Goal: Task Accomplishment & Management: Use online tool/utility

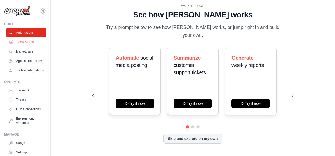
click at [24, 42] on link "Crew Studio" at bounding box center [27, 42] width 40 height 8
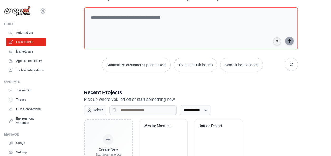
scroll to position [53, 0]
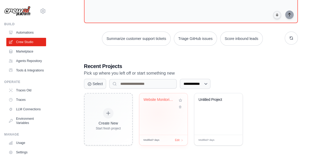
click at [158, 113] on div "Website Monitoring System" at bounding box center [163, 115] width 48 height 42
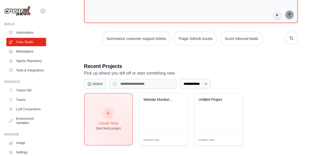
click at [111, 107] on div "Create New Start fresh project" at bounding box center [109, 120] width 48 height 52
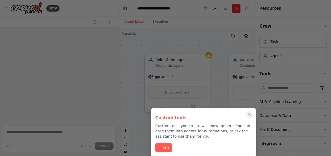
click at [249, 115] on icon "Close walkthrough" at bounding box center [249, 115] width 5 height 5
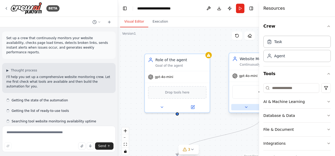
scroll to position [850, 0]
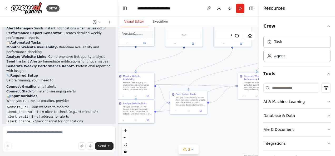
drag, startPoint x: 112, startPoint y: 57, endPoint x: 99, endPoint y: 36, distance: 25.3
click at [99, 36] on div "BETA Set up a crew that continuously monitors your website availability, checks…" at bounding box center [167, 78] width 335 height 156
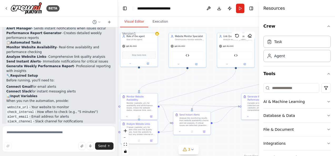
drag, startPoint x: 124, startPoint y: 63, endPoint x: 128, endPoint y: 83, distance: 20.8
click at [128, 83] on div ".deletable-edge-delete-btn { width: 20px; height: 20px; border: 0px solid #ffff…" at bounding box center [188, 93] width 141 height 132
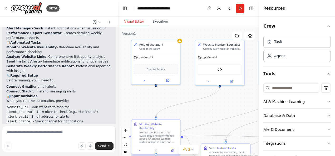
drag, startPoint x: 133, startPoint y: 95, endPoint x: 142, endPoint y: 102, distance: 11.0
click at [142, 103] on div ".deletable-edge-delete-btn { width: 20px; height: 20px; border: 0px solid #ffff…" at bounding box center [188, 93] width 141 height 132
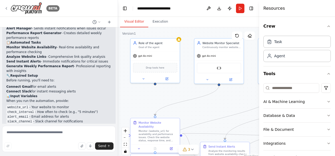
click at [6, 8] on icon at bounding box center [6, 8] width 4 height 4
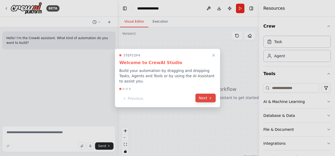
click at [211, 99] on button "Next" at bounding box center [205, 98] width 20 height 9
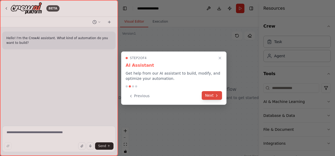
click at [211, 95] on button "Next" at bounding box center [212, 95] width 20 height 9
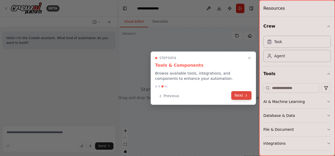
click at [242, 95] on button "Next" at bounding box center [241, 95] width 20 height 9
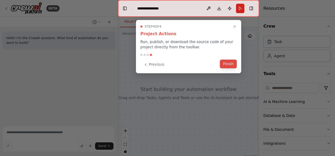
click at [228, 65] on button "Finish" at bounding box center [228, 64] width 17 height 9
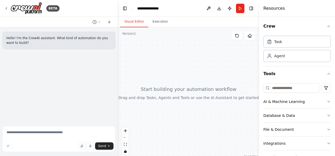
click at [55, 78] on div "Hello! I'm the CrewAI assistant. What kind of automation do you want to build?" at bounding box center [59, 75] width 118 height 97
click at [48, 131] on textarea at bounding box center [59, 139] width 114 height 26
type textarea "*"
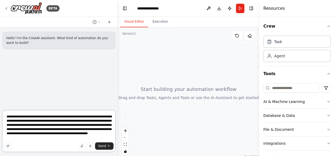
type textarea "**********"
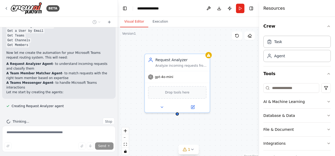
scroll to position [288, 0]
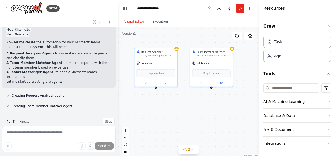
drag, startPoint x: 218, startPoint y: 135, endPoint x: 188, endPoint y: 109, distance: 40.5
click at [188, 109] on div "Request Analyzer Analyze incoming requests from {teams_chat} to understand the …" at bounding box center [188, 93] width 141 height 132
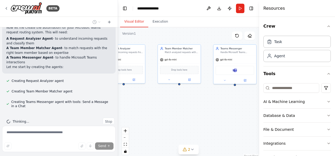
drag, startPoint x: 217, startPoint y: 112, endPoint x: 184, endPoint y: 109, distance: 32.3
click at [184, 109] on div "Request Analyzer Analyze incoming requests from {teams_chat} to understand the …" at bounding box center [188, 93] width 141 height 132
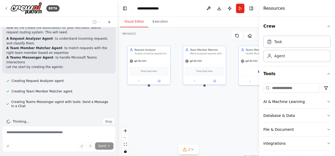
drag, startPoint x: 218, startPoint y: 114, endPoint x: 247, endPoint y: 113, distance: 29.0
click at [249, 116] on div "Request Analyzer Analyze incoming requests from {teams_chat} to understand the …" at bounding box center [188, 93] width 141 height 132
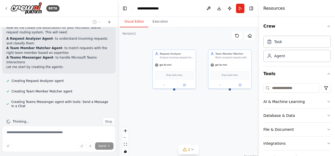
drag, startPoint x: 181, startPoint y: 112, endPoint x: 207, endPoint y: 116, distance: 25.6
click at [207, 116] on div "Request Analyzer Analyze incoming requests from {teams_chat} to understand the …" at bounding box center [188, 93] width 141 height 132
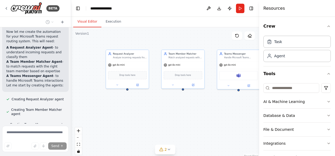
scroll to position [405, 0]
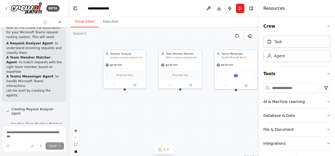
drag, startPoint x: 117, startPoint y: 81, endPoint x: 68, endPoint y: 80, distance: 49.0
click at [68, 80] on div "BETA Hello! I'm the CrewAI assistant. What kind of automation do you want to bu…" at bounding box center [167, 78] width 335 height 156
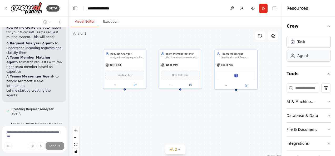
drag, startPoint x: 260, startPoint y: 56, endPoint x: 293, endPoint y: 57, distance: 33.2
click at [293, 57] on div "Resources Crew Task Agent Tools AI & Machine Learning Database & Data File & Do…" at bounding box center [308, 78] width 53 height 156
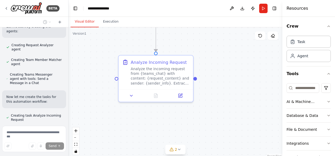
scroll to position [484, 0]
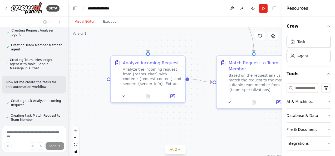
drag, startPoint x: 108, startPoint y: 130, endPoint x: 84, endPoint y: 74, distance: 60.1
click at [84, 74] on div ".deletable-edge-delete-btn { width: 20px; height: 20px; border: 0px solid #ffff…" at bounding box center [175, 93] width 214 height 132
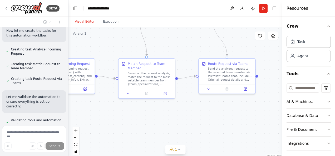
scroll to position [568, 0]
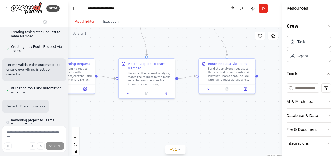
drag, startPoint x: 179, startPoint y: 116, endPoint x: 110, endPoint y: 115, distance: 69.3
click at [110, 115] on div ".deletable-edge-delete-btn { width: 20px; height: 20px; border: 0px solid #ffff…" at bounding box center [175, 93] width 214 height 132
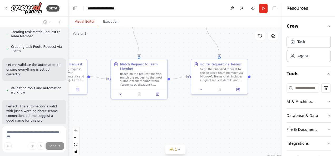
scroll to position [582, 0]
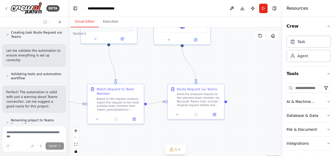
drag, startPoint x: 232, startPoint y: 119, endPoint x: 201, endPoint y: 145, distance: 40.2
click at [201, 145] on div ".deletable-edge-delete-btn { width: 20px; height: 20px; border: 0px solid #ffff…" at bounding box center [175, 93] width 214 height 132
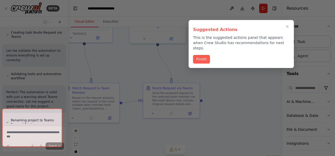
scroll to position [595, 0]
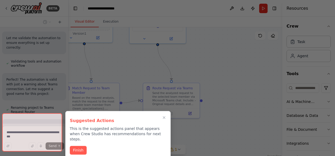
drag, startPoint x: 226, startPoint y: 60, endPoint x: 201, endPoint y: 58, distance: 24.5
click at [201, 58] on div "BETA Hello! I'm the CrewAI assistant. What kind of automation do you want to bu…" at bounding box center [167, 78] width 335 height 156
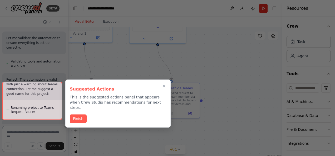
scroll to position [689, 0]
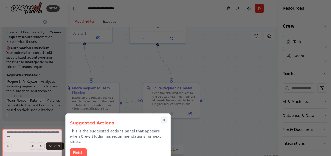
click at [164, 120] on icon "Close walkthrough" at bounding box center [164, 120] width 2 height 2
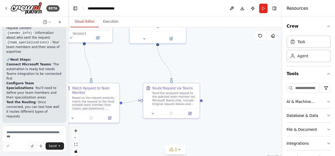
scroll to position [959, 0]
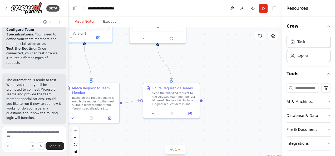
click at [20, 135] on span "Suggestion" at bounding box center [21, 137] width 18 height 4
click at [42, 133] on div "Suggestion Dismiss" at bounding box center [34, 136] width 56 height 7
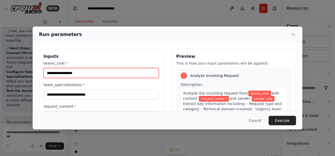
click at [57, 74] on input "teams_chat *" at bounding box center [100, 73] width 115 height 10
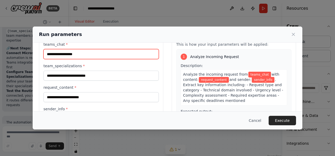
scroll to position [26, 0]
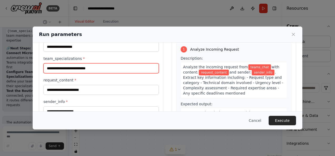
drag, startPoint x: 88, startPoint y: 67, endPoint x: 59, endPoint y: 65, distance: 28.8
click at [59, 65] on input "team_specializations *" at bounding box center [100, 68] width 115 height 10
click at [109, 70] on input "team_specializations *" at bounding box center [100, 68] width 115 height 10
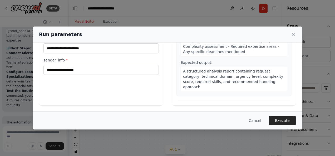
scroll to position [0, 0]
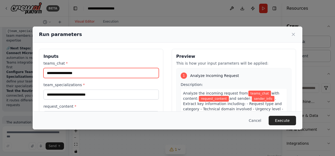
click at [68, 74] on input "teams_chat *" at bounding box center [100, 73] width 115 height 10
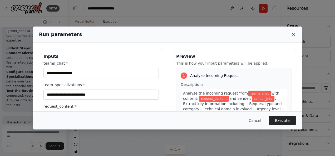
click at [291, 32] on icon at bounding box center [293, 34] width 5 height 5
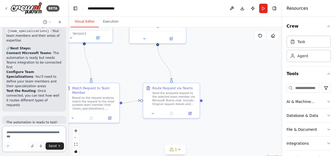
drag, startPoint x: 17, startPoint y: 137, endPoint x: 48, endPoint y: 127, distance: 32.1
click at [18, 136] on textarea at bounding box center [34, 139] width 64 height 26
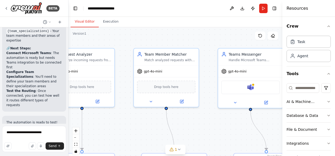
drag, startPoint x: 112, startPoint y: 60, endPoint x: 200, endPoint y: 140, distance: 118.4
click at [198, 141] on div ".deletable-edge-delete-btn { width: 20px; height: 20px; border: 0px solid #ffff…" at bounding box center [175, 93] width 214 height 132
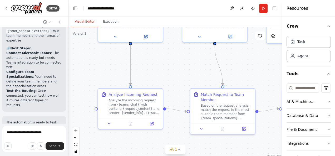
drag, startPoint x: 148, startPoint y: 129, endPoint x: 191, endPoint y: 60, distance: 80.8
click at [191, 60] on div ".deletable-edge-delete-btn { width: 20px; height: 20px; border: 0px solid #ffff…" at bounding box center [175, 93] width 214 height 132
click at [48, 134] on textarea "**********" at bounding box center [34, 139] width 64 height 26
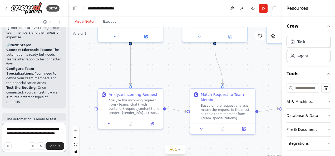
type textarea "**********"
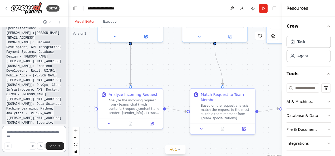
scroll to position [1382, 0]
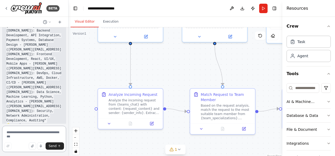
click at [19, 133] on textarea at bounding box center [34, 139] width 64 height 26
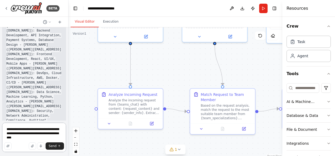
type textarea "**********"
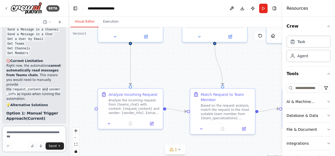
scroll to position [1841, 0]
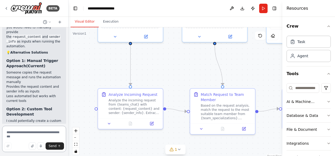
click at [36, 127] on textarea at bounding box center [34, 139] width 64 height 26
click at [36, 134] on textarea at bounding box center [34, 139] width 64 height 26
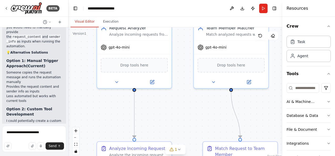
drag, startPoint x: 185, startPoint y: 62, endPoint x: 190, endPoint y: 117, distance: 55.8
click at [192, 119] on div ".deletable-edge-delete-btn { width: 20px; height: 20px; border: 0px solid #ffff…" at bounding box center [175, 93] width 214 height 132
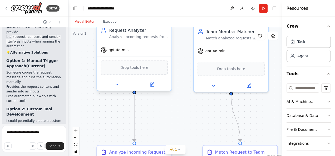
click at [125, 68] on span "Drop tools here" at bounding box center [134, 68] width 28 height 6
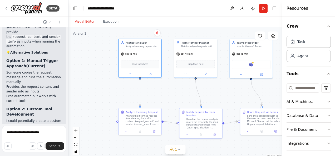
drag, startPoint x: 171, startPoint y: 113, endPoint x: 162, endPoint y: 96, distance: 19.1
click at [162, 96] on div ".deletable-edge-delete-btn { width: 20px; height: 20px; border: 0px solid #ffff…" at bounding box center [175, 93] width 214 height 132
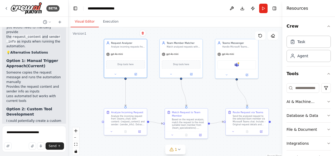
drag, startPoint x: 233, startPoint y: 93, endPoint x: 219, endPoint y: 89, distance: 15.1
click at [219, 92] on div ".deletable-edge-delete-btn { width: 20px; height: 20px; border: 0px solid #ffff…" at bounding box center [175, 93] width 214 height 132
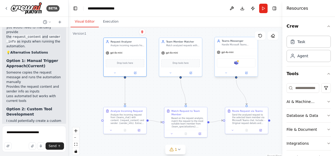
click at [230, 64] on div "Microsoft Teams" at bounding box center [236, 62] width 38 height 9
click at [237, 65] on img at bounding box center [236, 63] width 4 height 4
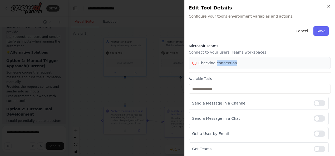
click at [237, 65] on div "Checking connection..." at bounding box center [259, 63] width 135 height 5
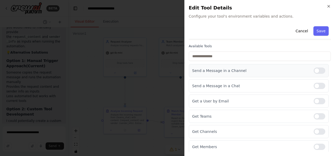
scroll to position [0, 0]
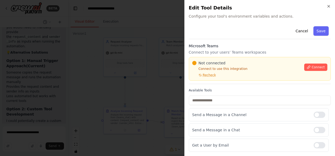
drag, startPoint x: 312, startPoint y: 66, endPoint x: 304, endPoint y: 75, distance: 12.5
click at [312, 66] on span "Connect" at bounding box center [318, 67] width 13 height 4
click at [204, 75] on span "Recheck" at bounding box center [209, 75] width 13 height 4
click at [329, 5] on icon "button" at bounding box center [329, 6] width 4 height 4
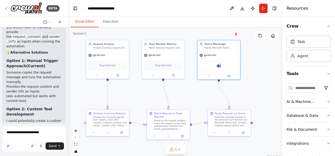
drag, startPoint x: 207, startPoint y: 91, endPoint x: 190, endPoint y: 90, distance: 16.7
click at [189, 93] on div ".deletable-edge-delete-btn { width: 20px; height: 20px; border: 0px solid #ffff…" at bounding box center [175, 93] width 214 height 132
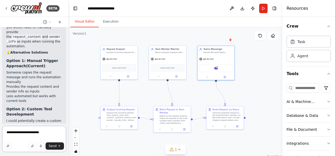
click at [46, 132] on textarea "**********" at bounding box center [34, 139] width 64 height 26
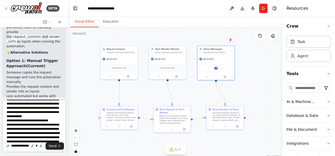
scroll to position [11, 0]
type textarea "**********"
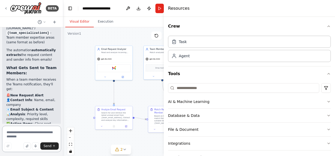
scroll to position [2718, 0]
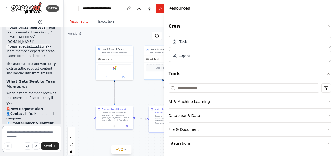
drag, startPoint x: 282, startPoint y: 75, endPoint x: 152, endPoint y: 86, distance: 130.9
click at [152, 86] on div "BETA Hello! I'm the CrewAI assistant. What kind of automation do you want to bu…" at bounding box center [167, 78] width 335 height 156
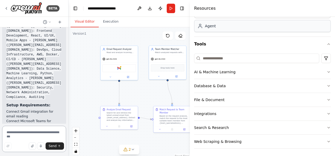
scroll to position [2544, 0]
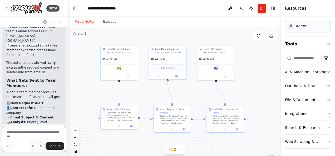
drag, startPoint x: 166, startPoint y: 19, endPoint x: 315, endPoint y: 27, distance: 149.3
click at [315, 27] on div "Resources Crew Task Agent Tools AI & Machine Learning Database & Data File & Do…" at bounding box center [308, 78] width 54 height 156
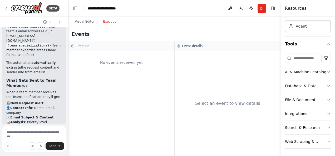
click at [104, 21] on button "Execution" at bounding box center [111, 21] width 24 height 11
click at [90, 23] on button "Visual Editor" at bounding box center [85, 21] width 28 height 11
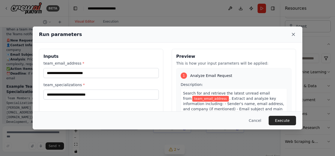
click at [295, 33] on icon at bounding box center [293, 34] width 3 height 3
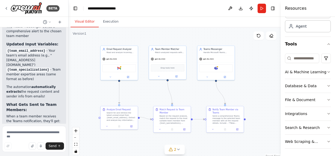
scroll to position [2528, 0]
